Goal: Navigation & Orientation: Go to known website

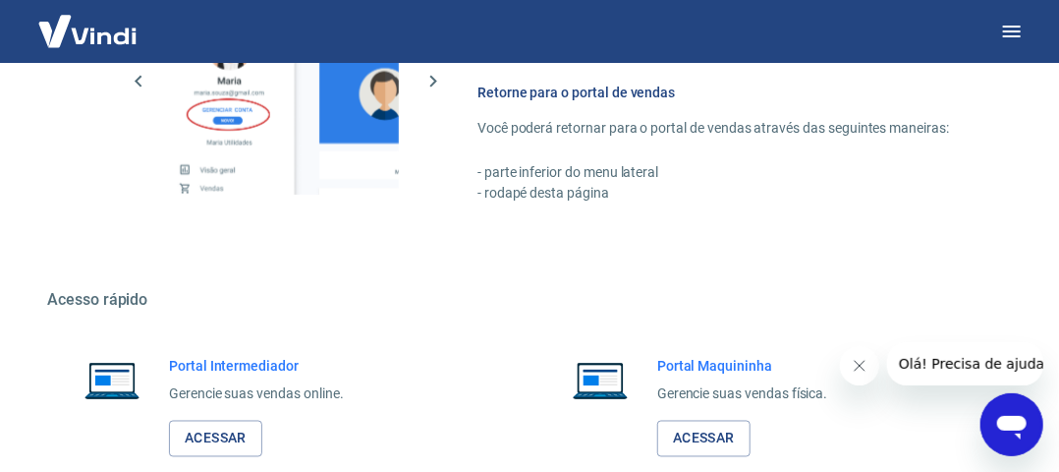
scroll to position [1098, 0]
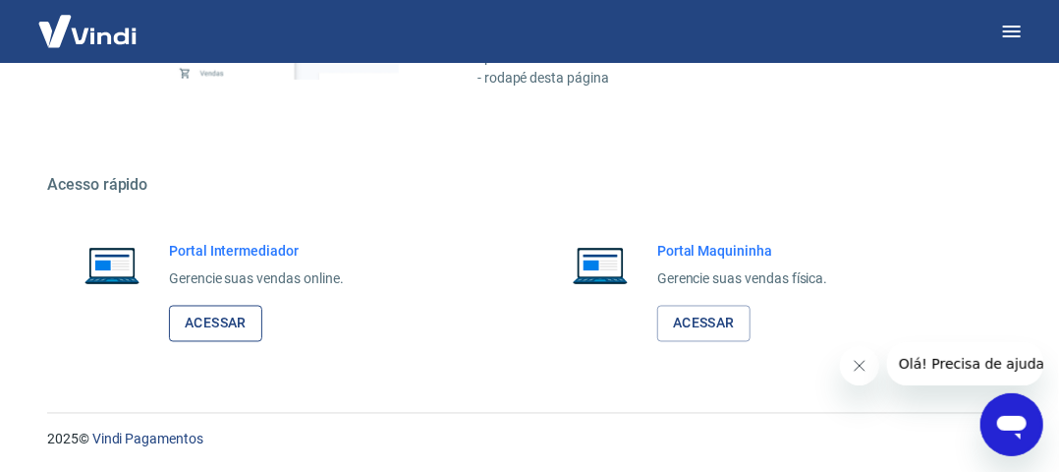
click at [247, 316] on link "Acessar" at bounding box center [215, 324] width 93 height 36
